Goal: Find specific page/section: Find specific page/section

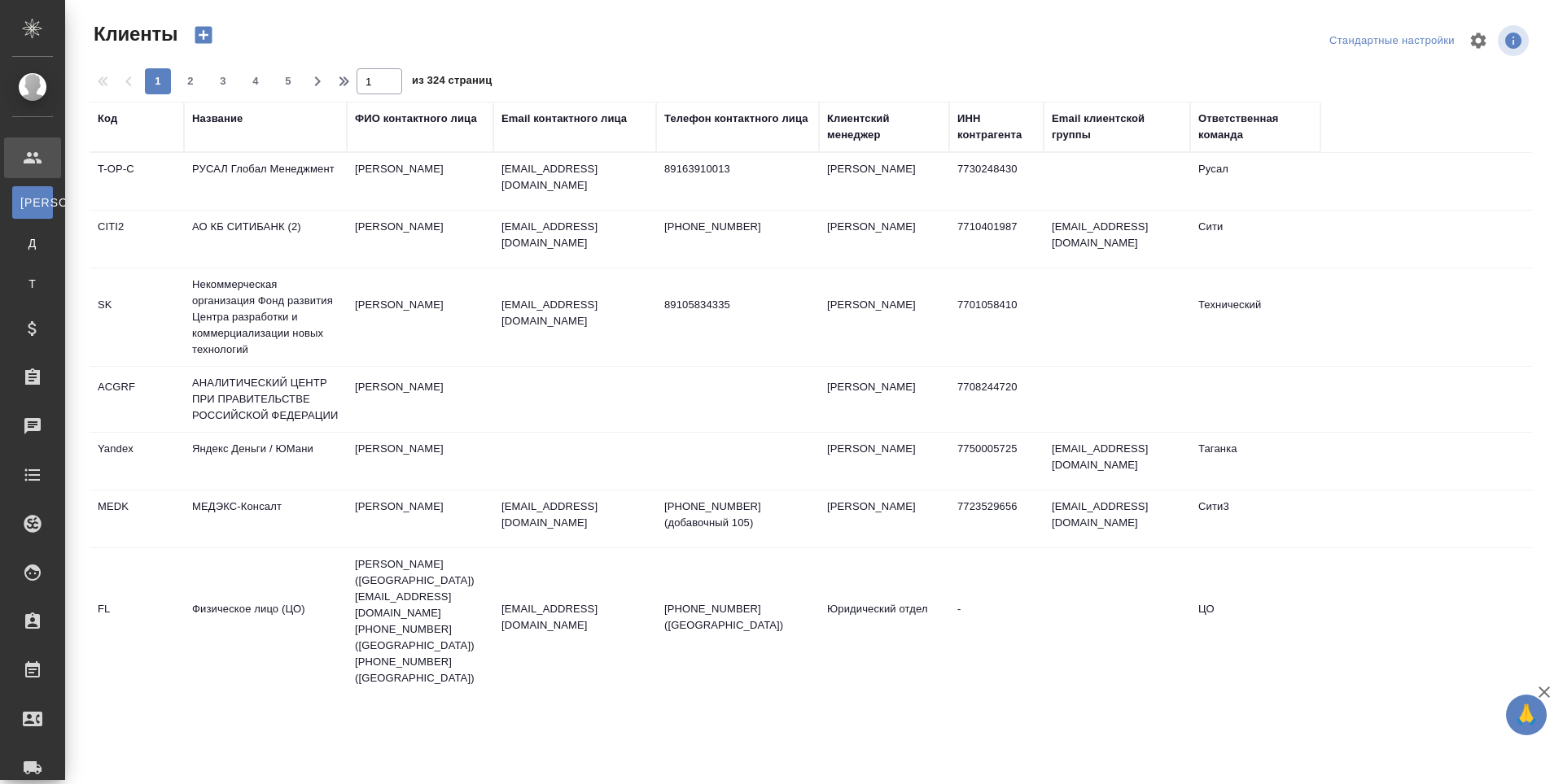
select select "RU"
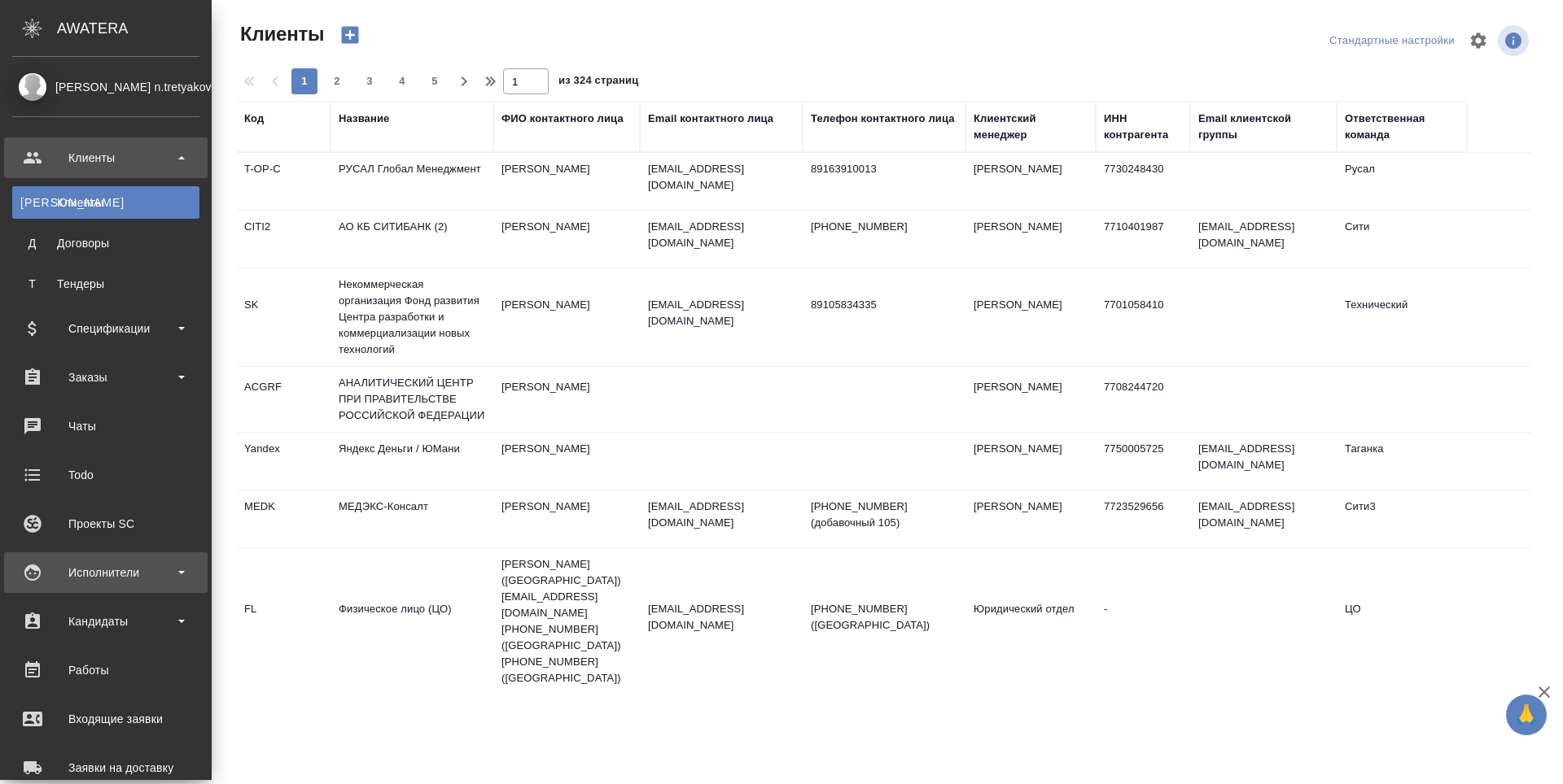
click at [29, 571] on div "Исполнители" at bounding box center [106, 572] width 188 height 24
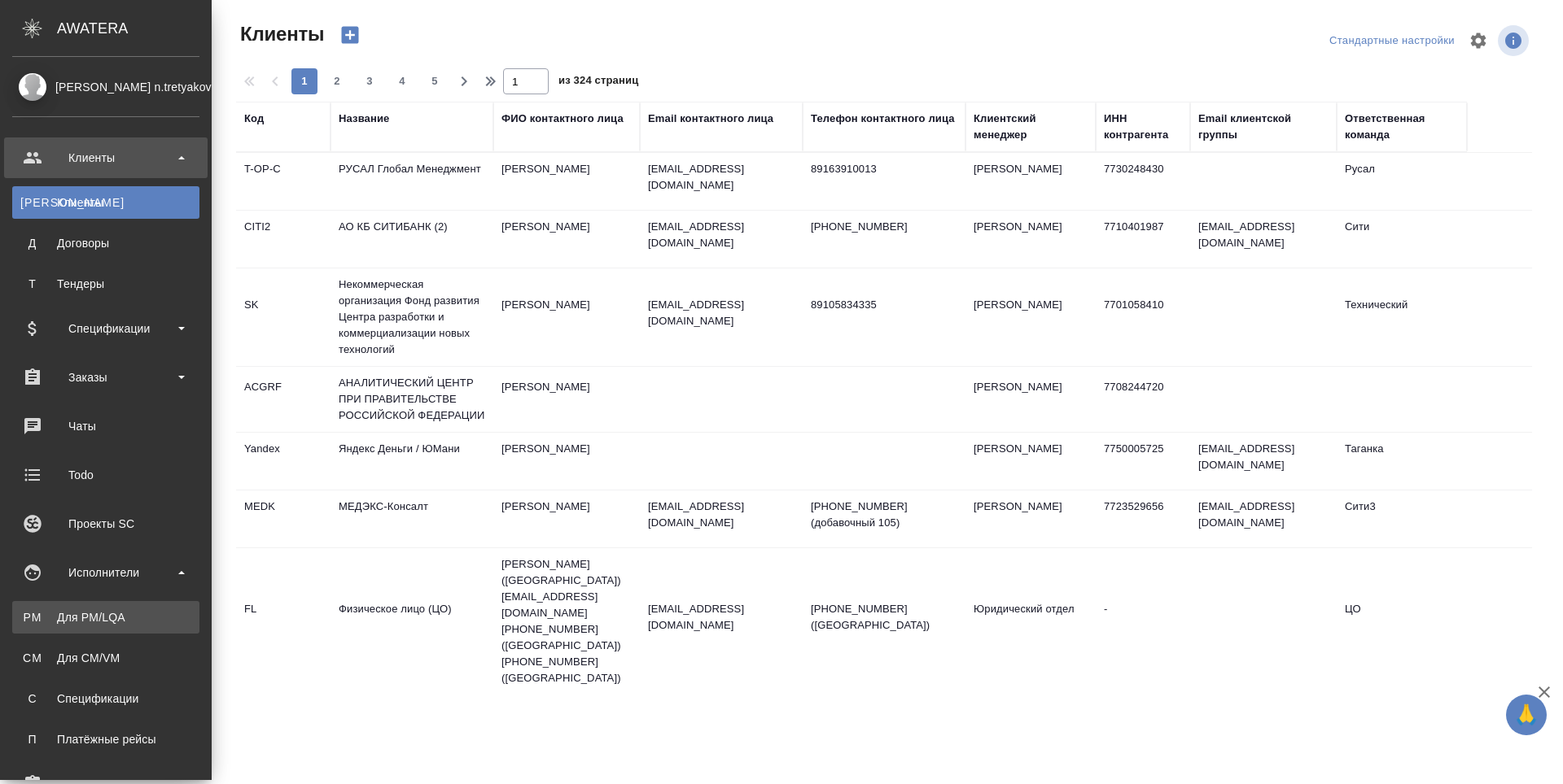
click at [36, 616] on div "Для PM/LQA" at bounding box center [106, 617] width 171 height 17
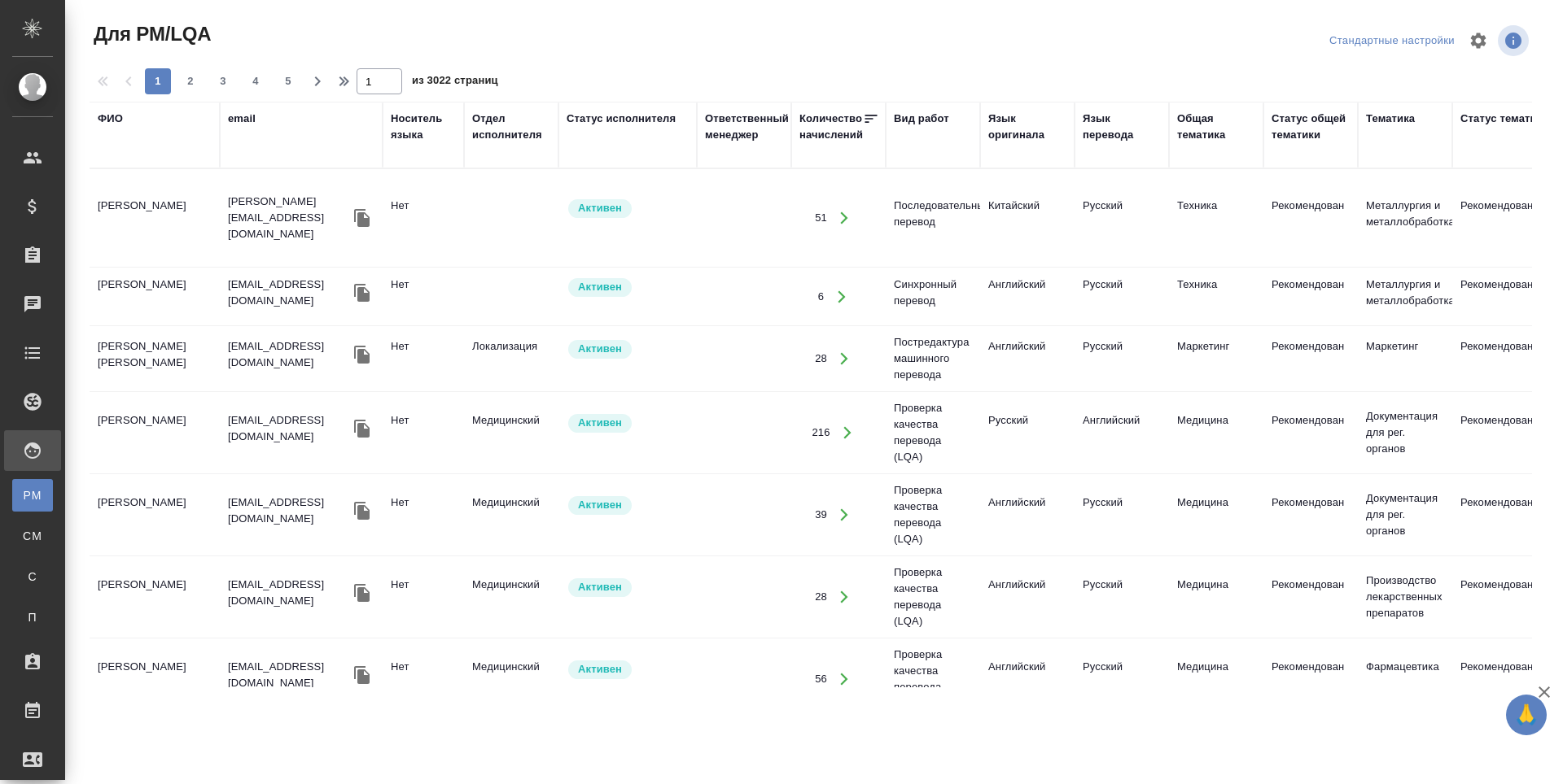
click at [105, 114] on div "ФИО" at bounding box center [110, 119] width 25 height 17
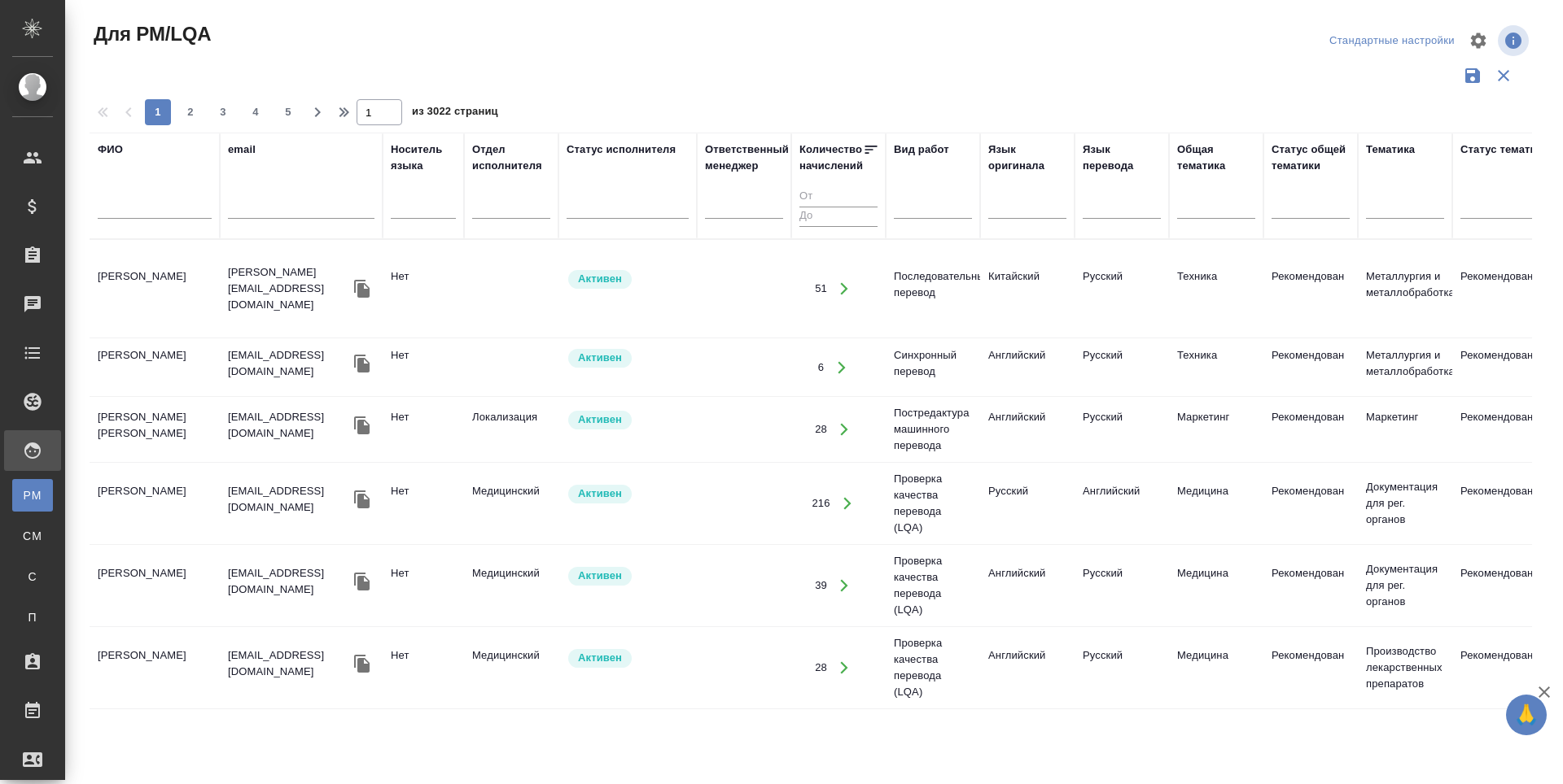
click at [113, 212] on input "text" at bounding box center [154, 208] width 114 height 21
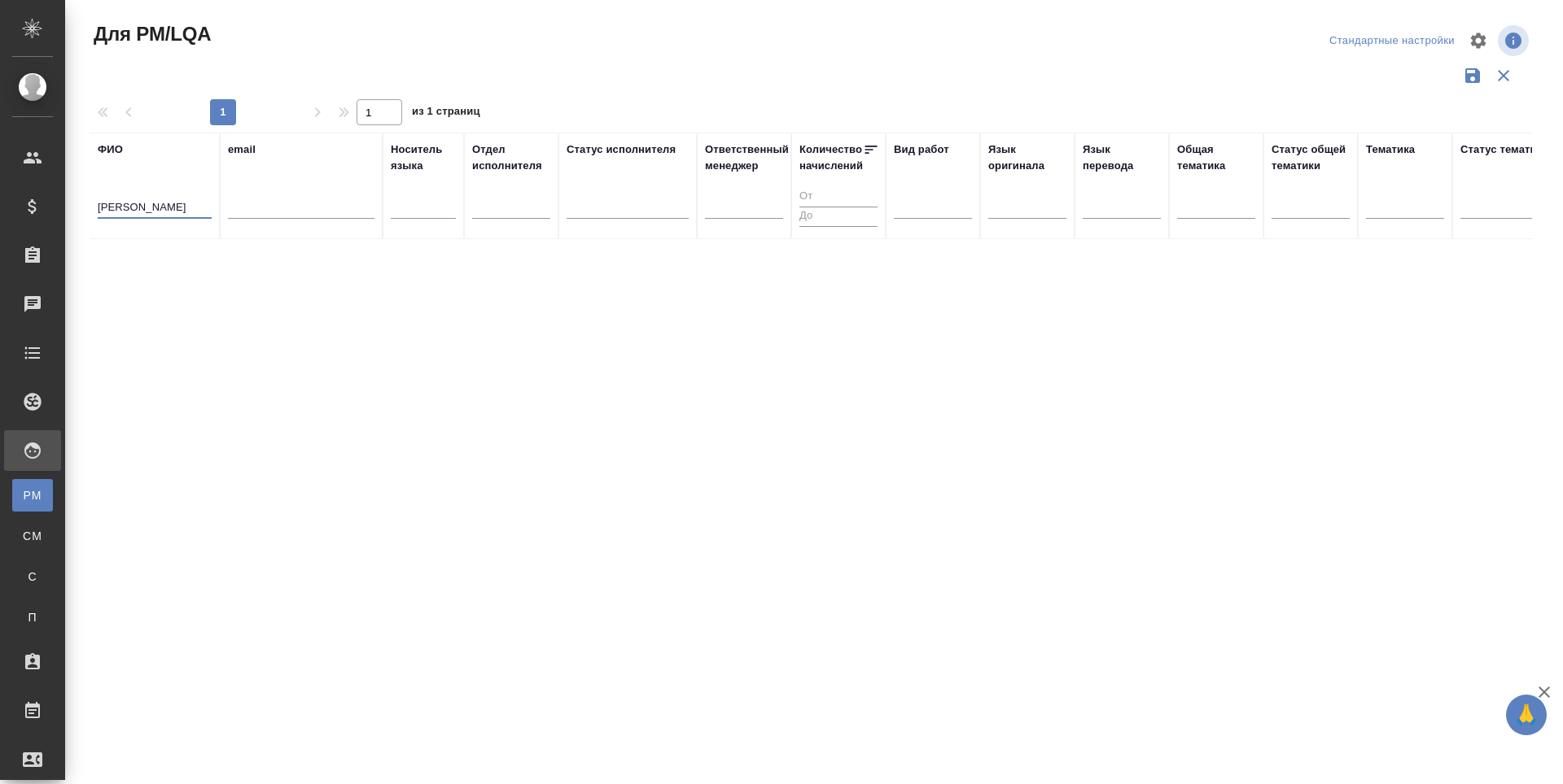
drag, startPoint x: 163, startPoint y: 203, endPoint x: 99, endPoint y: 202, distance: 64.0
click at [99, 202] on input "[PERSON_NAME]" at bounding box center [154, 208] width 114 height 21
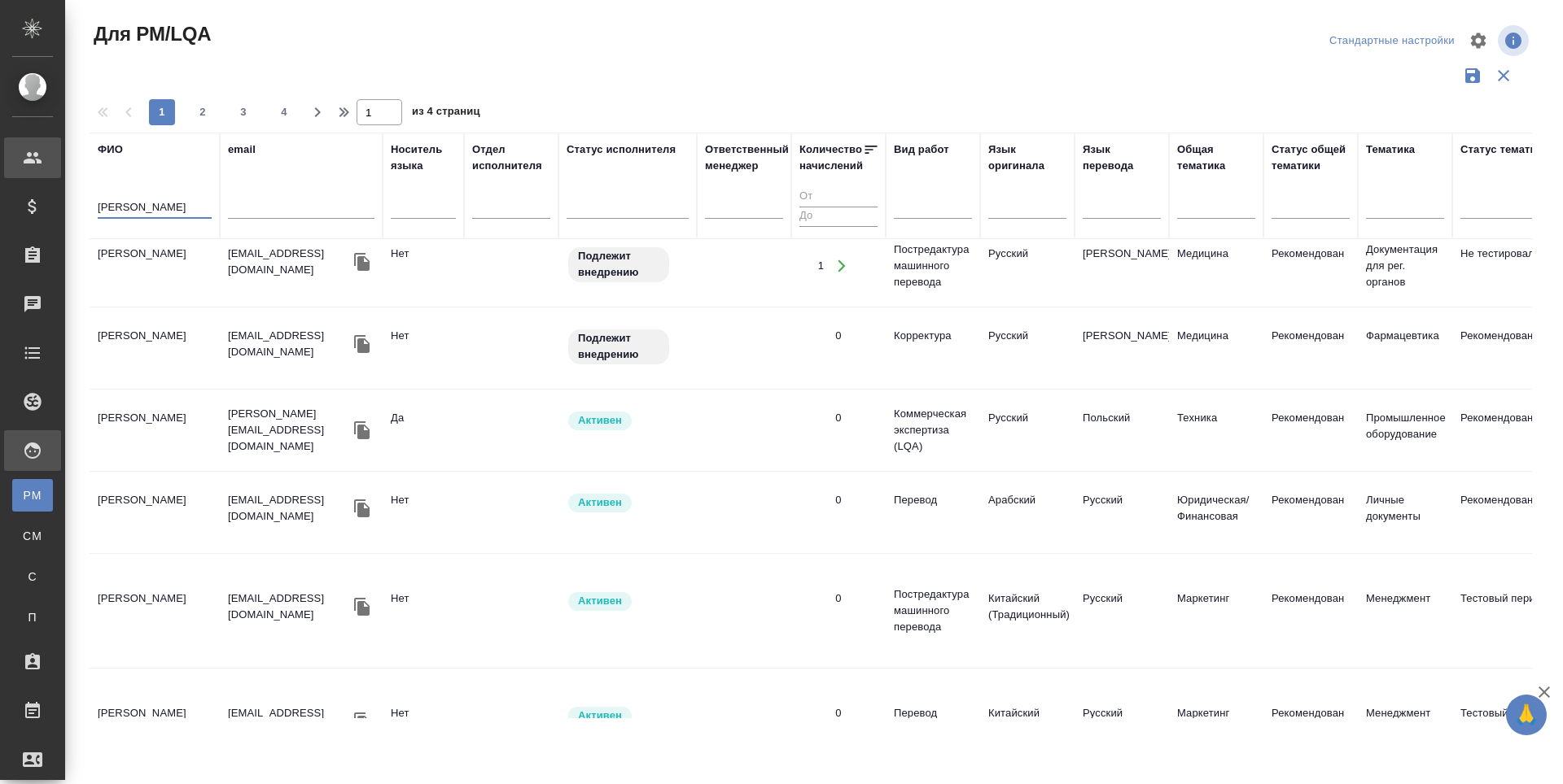
scroll to position [976, 0]
type input "[PERSON_NAME]"
click at [163, 318] on td "[PERSON_NAME]" at bounding box center [154, 346] width 130 height 57
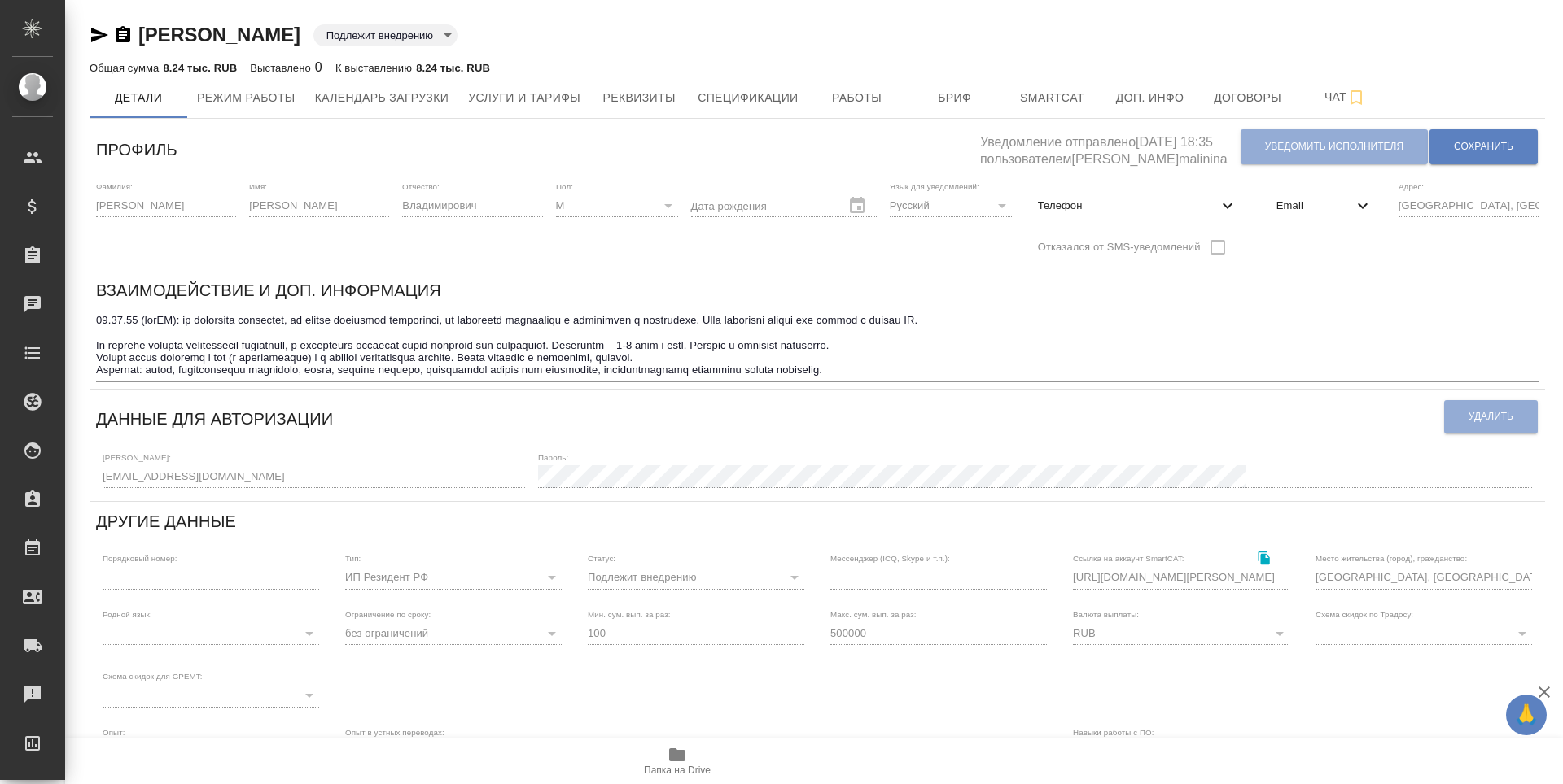
click at [90, 34] on icon "button" at bounding box center [100, 35] width 20 height 20
click at [867, 98] on span "Работы" at bounding box center [857, 98] width 78 height 21
